Goal: Information Seeking & Learning: Learn about a topic

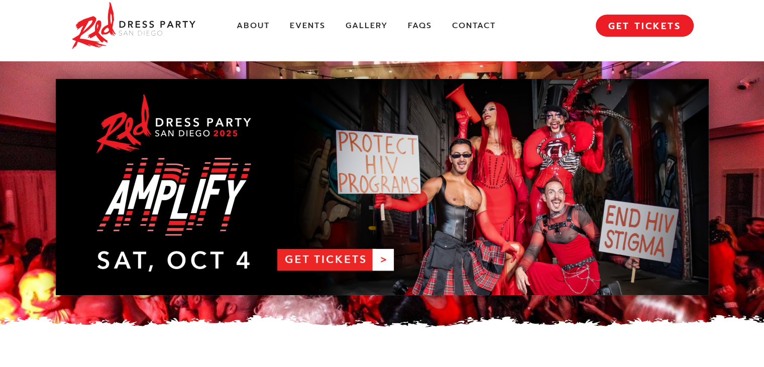
scroll to position [11, 0]
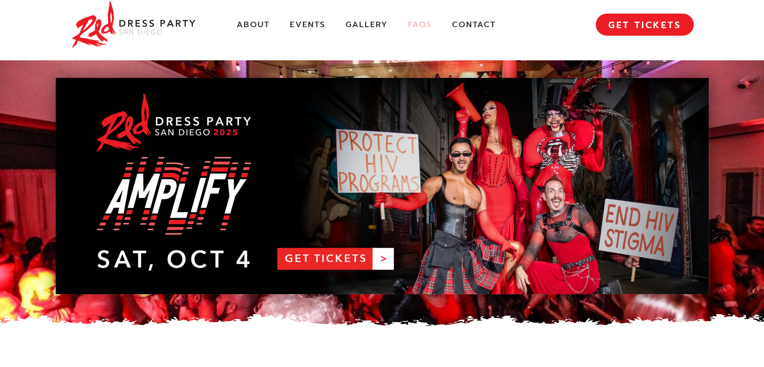
click at [414, 26] on link "FAQs" at bounding box center [420, 25] width 24 height 11
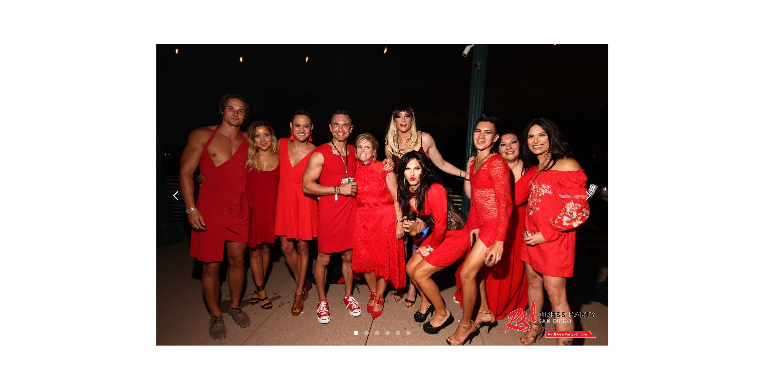
scroll to position [2838, 0]
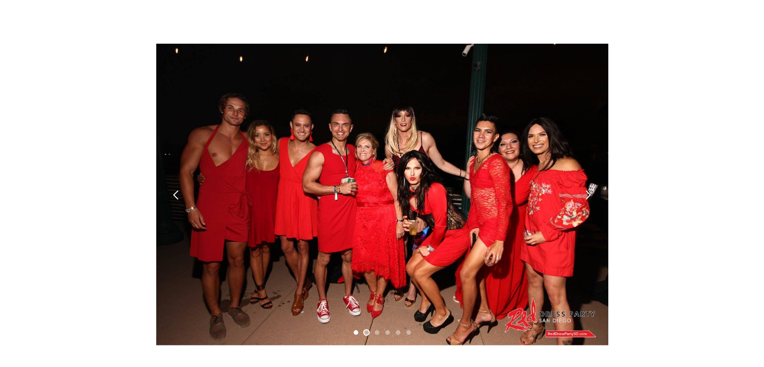
click at [366, 330] on div "Show slide 2 of 6" at bounding box center [366, 332] width 5 height 5
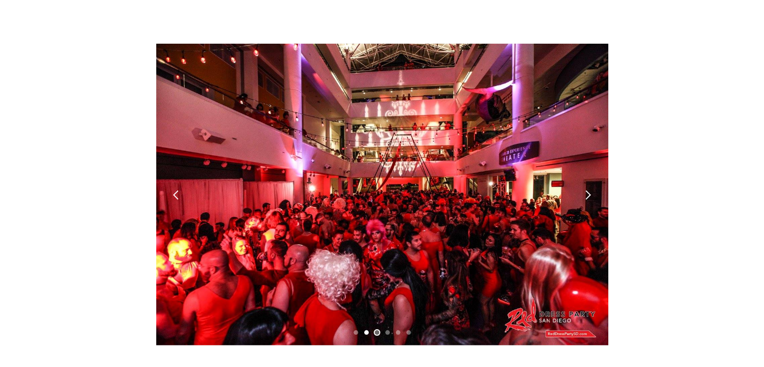
click at [376, 330] on div "Show slide 3 of 6" at bounding box center [377, 332] width 5 height 5
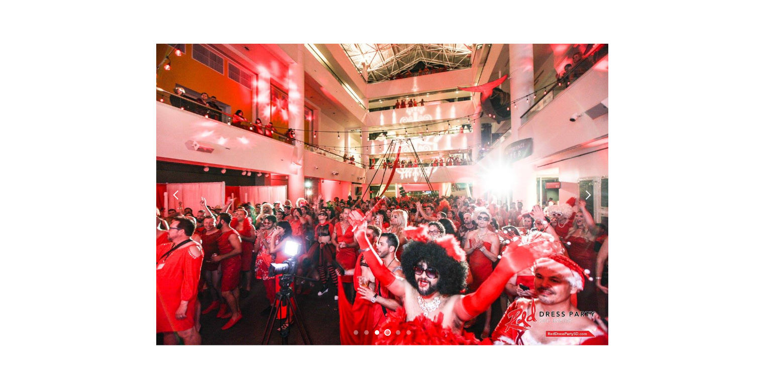
click at [388, 330] on div "Show slide 4 of 6" at bounding box center [387, 332] width 5 height 5
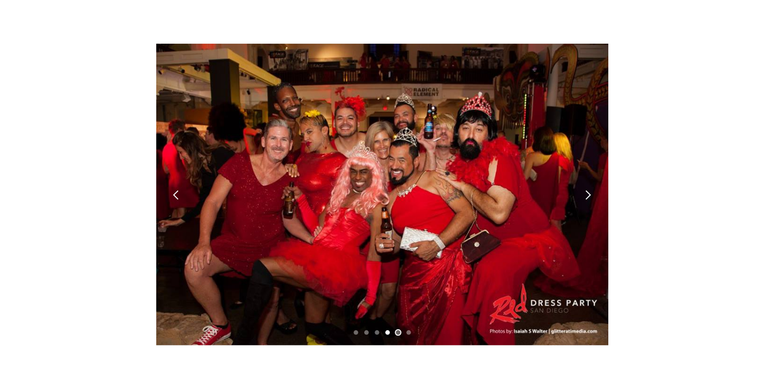
click at [398, 330] on div "Show slide 5 of 6" at bounding box center [398, 332] width 5 height 5
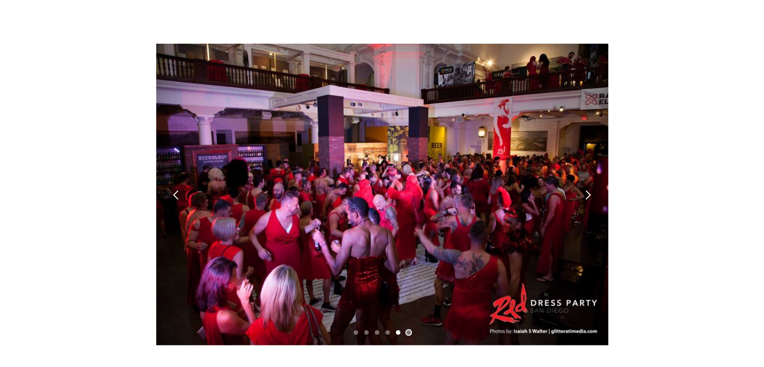
click at [408, 330] on div "Show slide 6 of 6" at bounding box center [408, 332] width 5 height 5
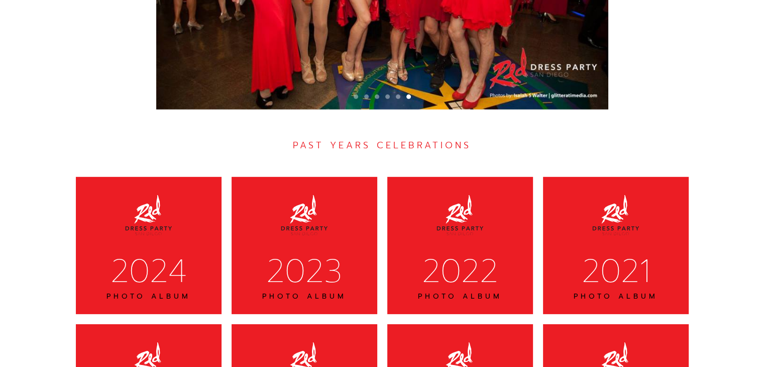
scroll to position [3073, 0]
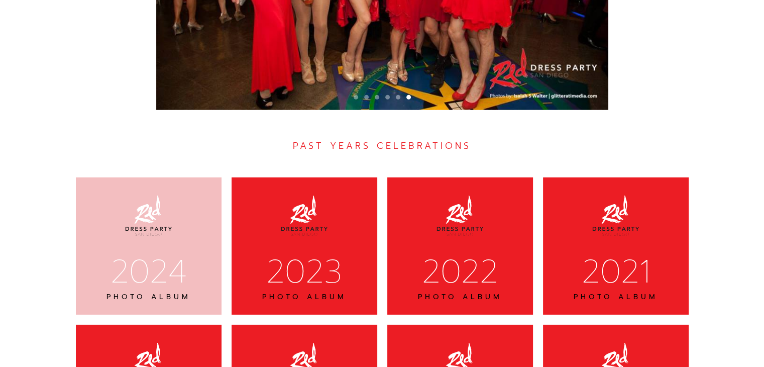
click at [186, 252] on div "2024" at bounding box center [149, 272] width 120 height 42
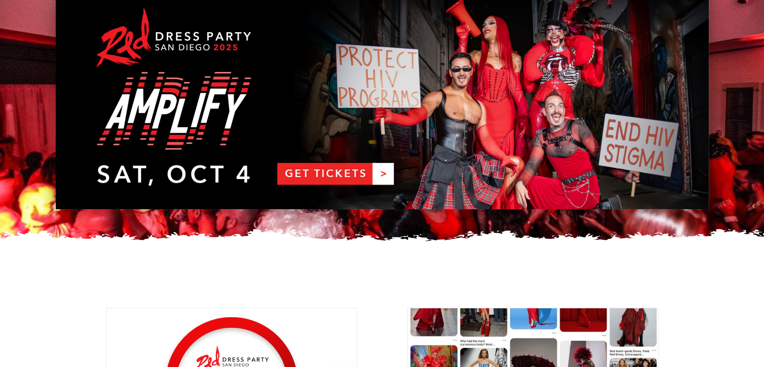
scroll to position [0, 0]
